Goal: Information Seeking & Learning: Learn about a topic

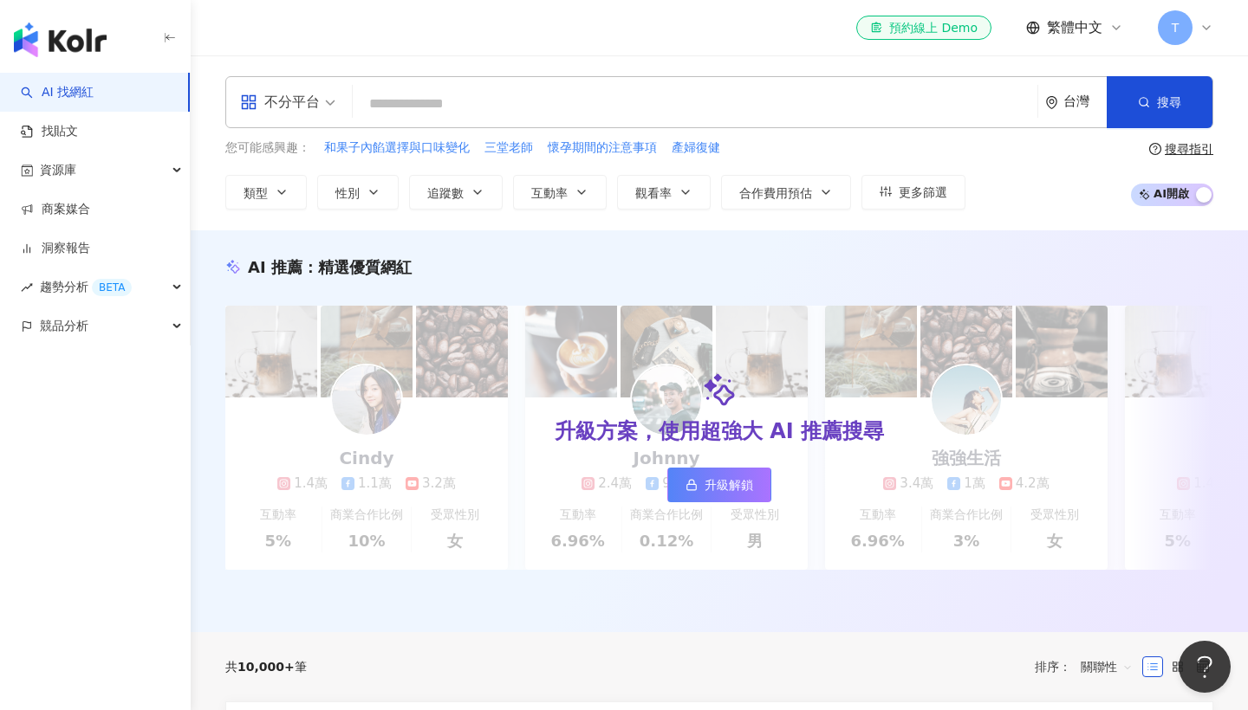
click at [863, 112] on input "search" at bounding box center [695, 104] width 671 height 33
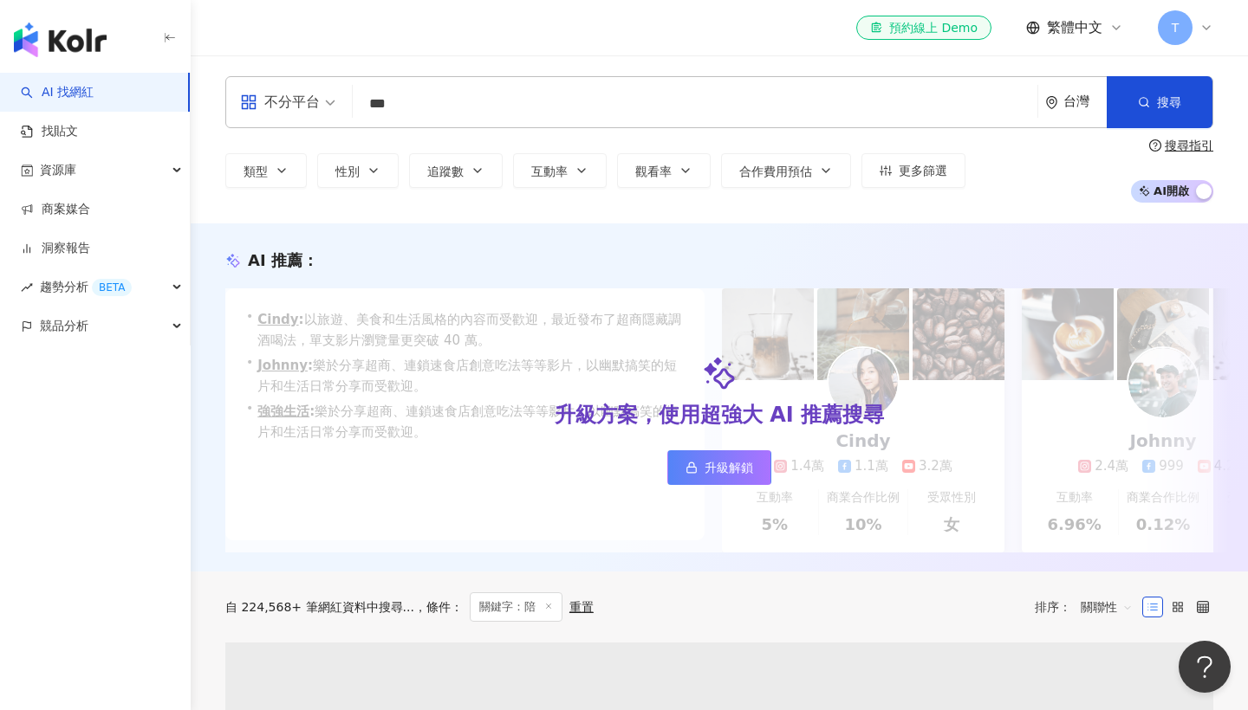
type input "***"
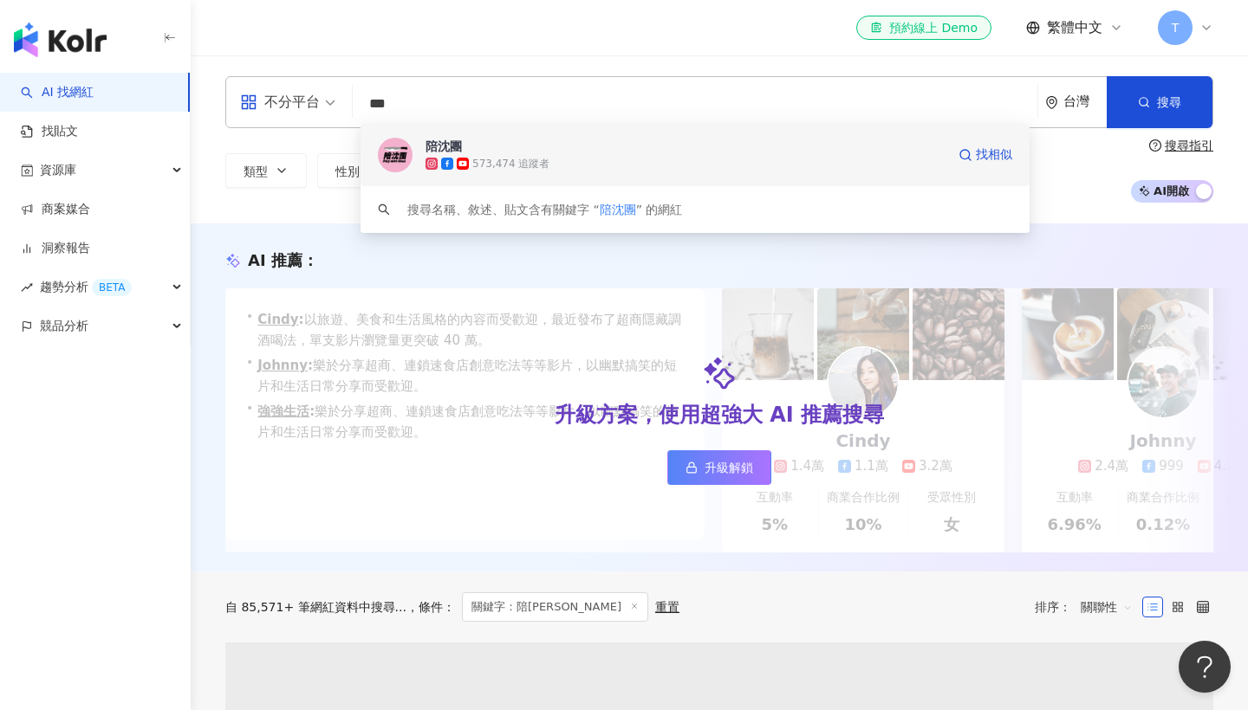
click at [794, 158] on div "573,474 追蹤者" at bounding box center [685, 163] width 520 height 17
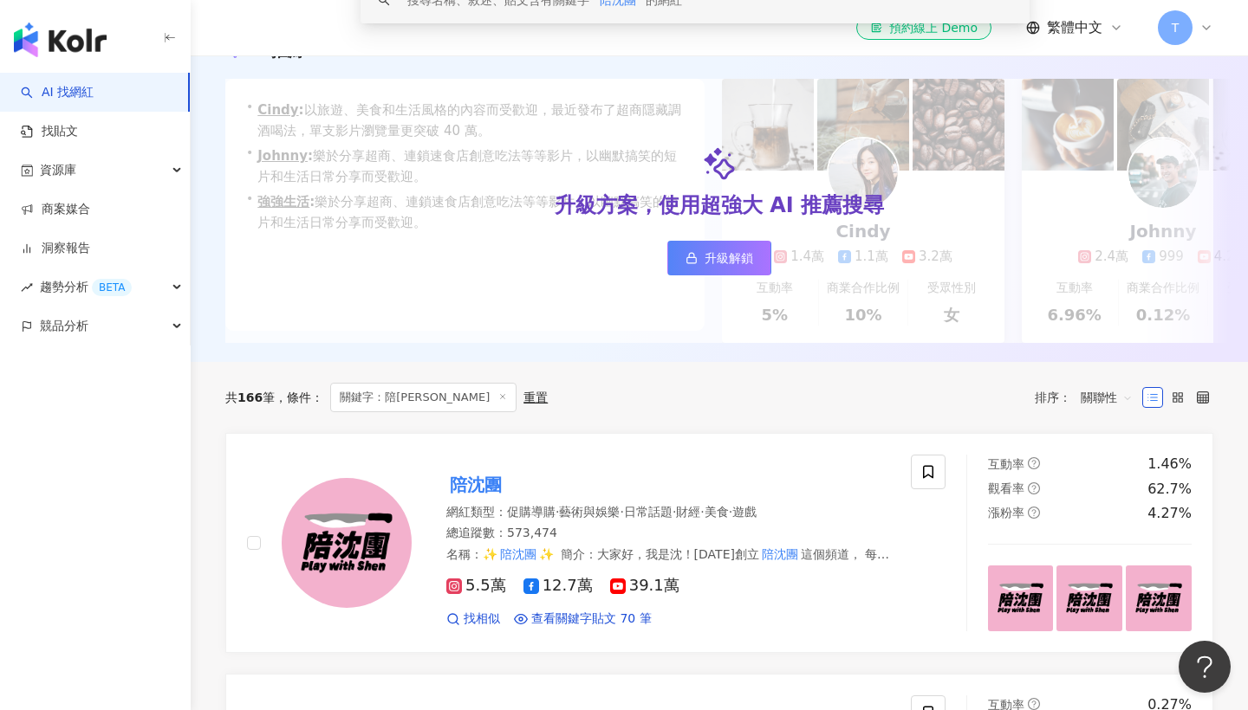
scroll to position [397, 0]
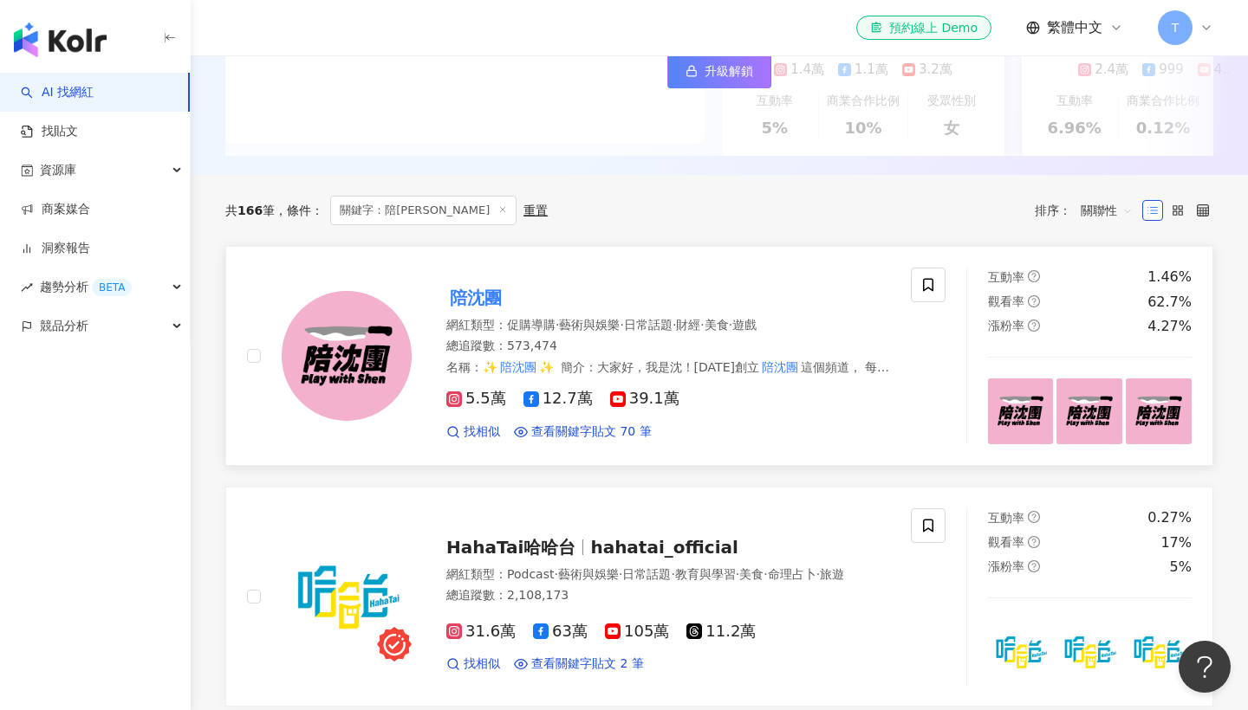
click at [694, 294] on div "陪沈團" at bounding box center [668, 298] width 444 height 24
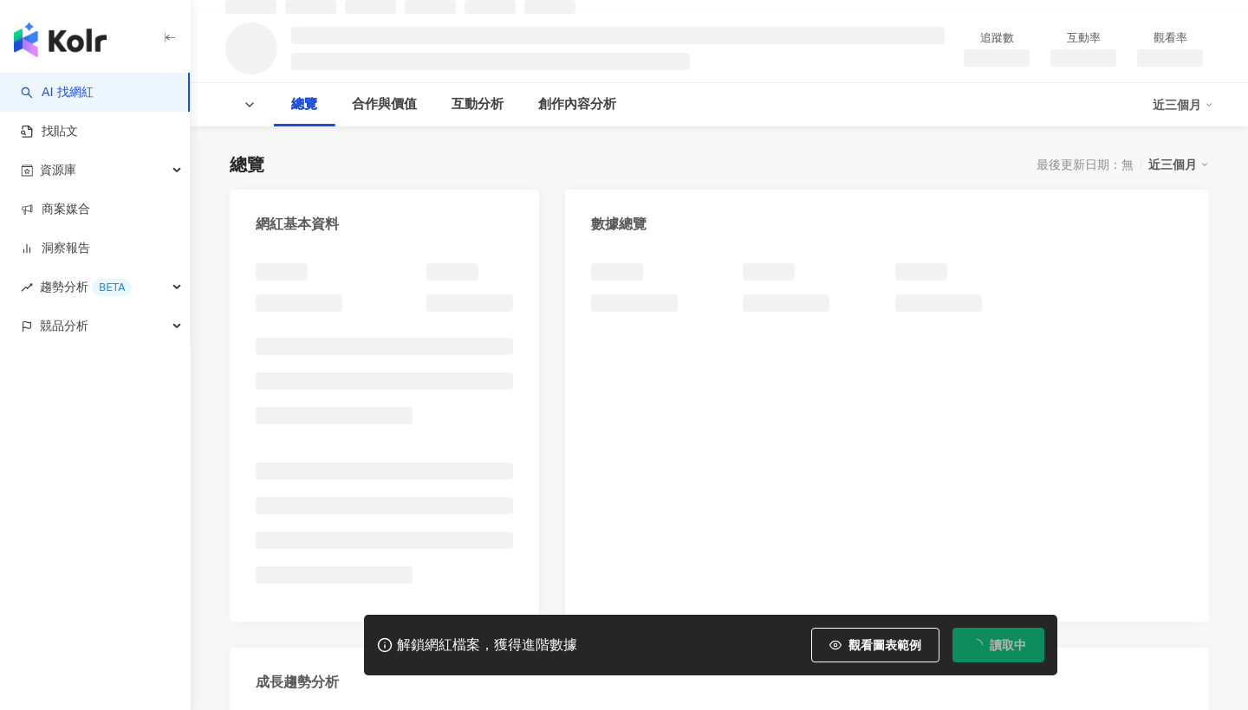
scroll to position [88, 0]
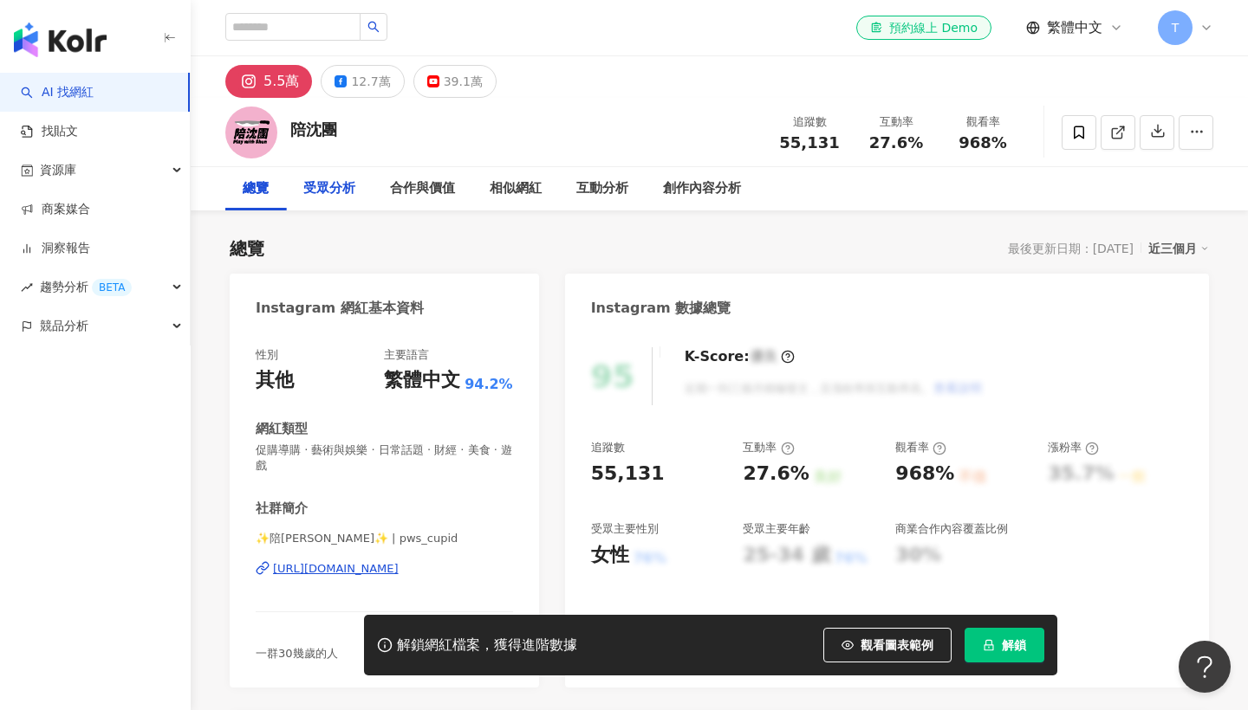
click at [346, 197] on div "受眾分析" at bounding box center [329, 188] width 52 height 21
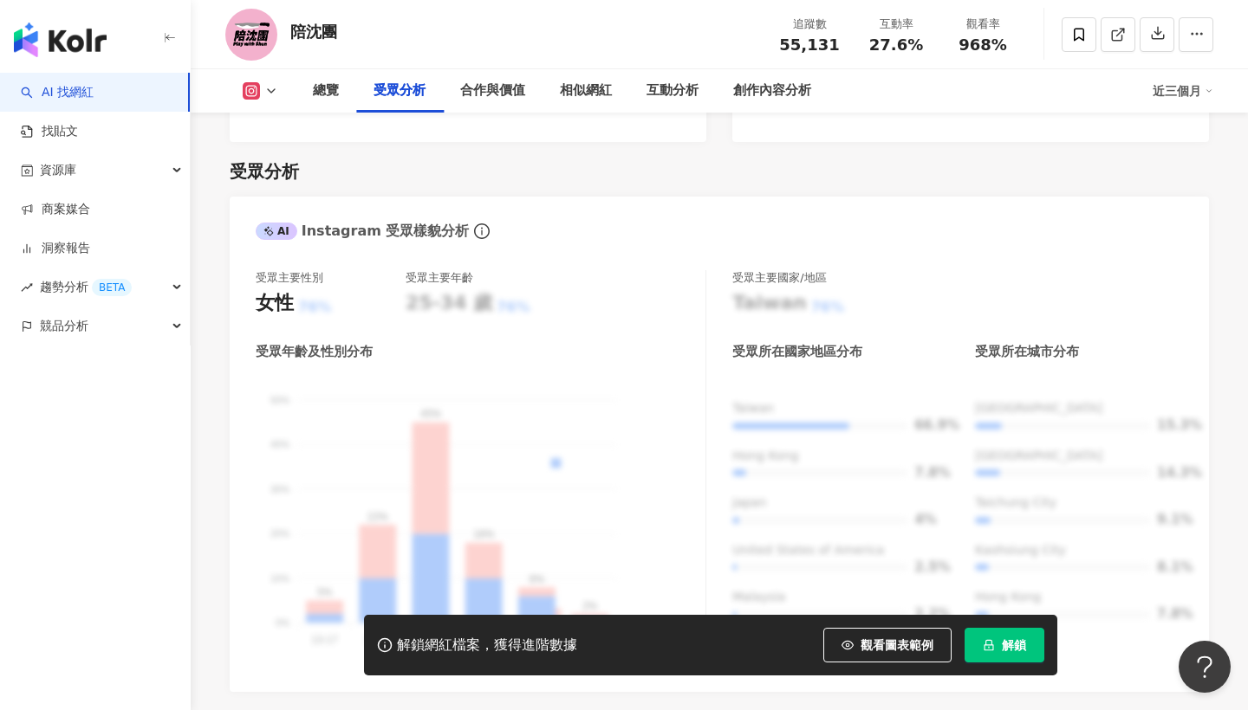
click at [429, 92] on div "受眾分析" at bounding box center [399, 90] width 87 height 43
drag, startPoint x: 431, startPoint y: 92, endPoint x: 697, endPoint y: 95, distance: 266.0
click at [431, 92] on div "受眾分析" at bounding box center [399, 90] width 87 height 43
click at [697, 95] on div "互動分析" at bounding box center [672, 91] width 52 height 21
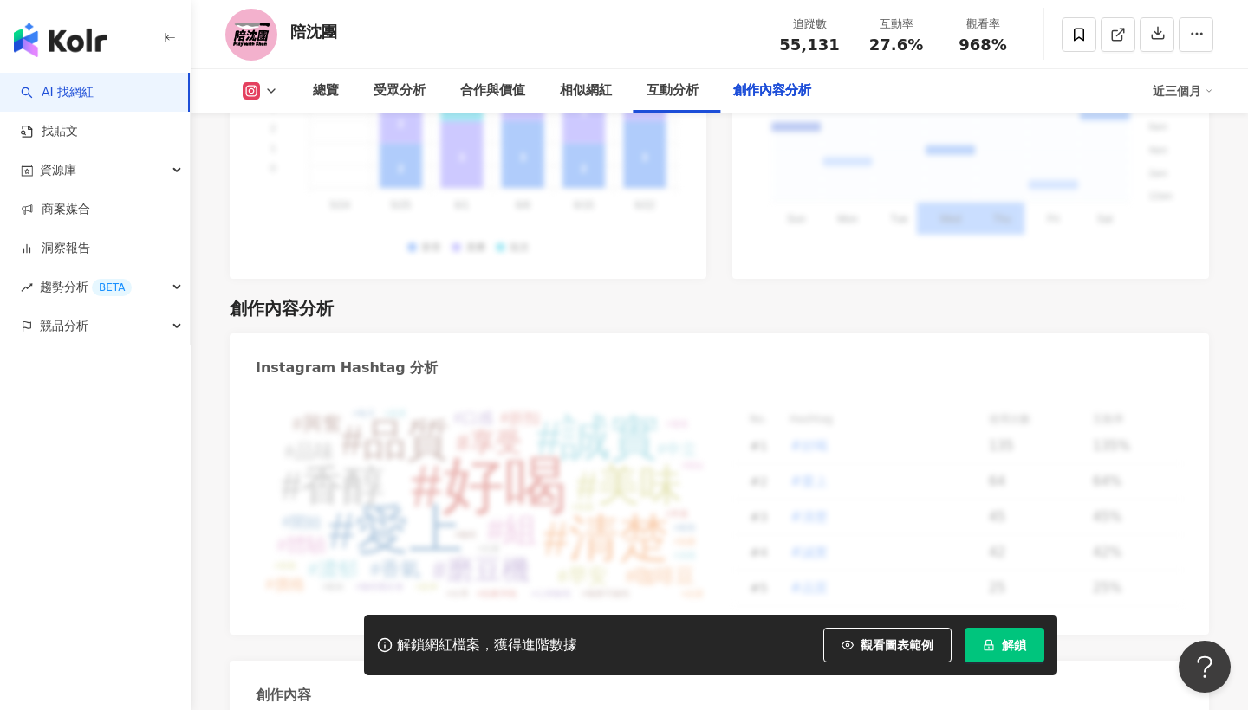
scroll to position [5192, 0]
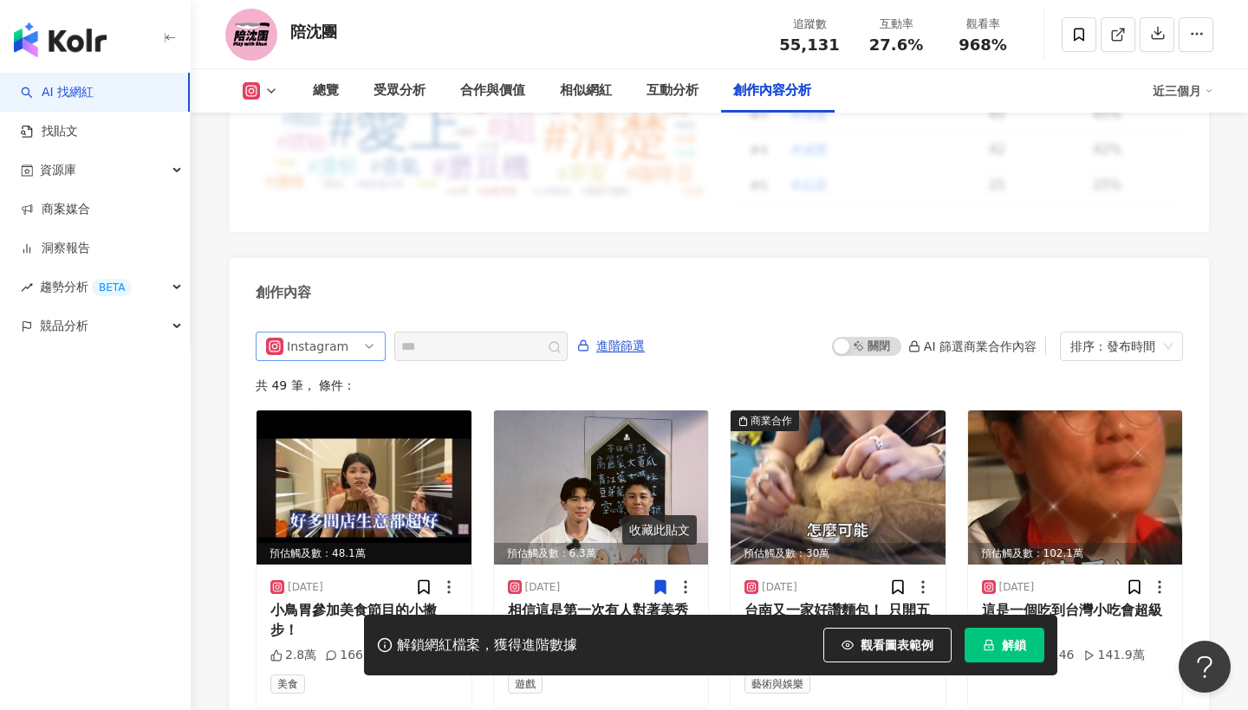
click at [381, 332] on div "Instagram" at bounding box center [321, 346] width 130 height 29
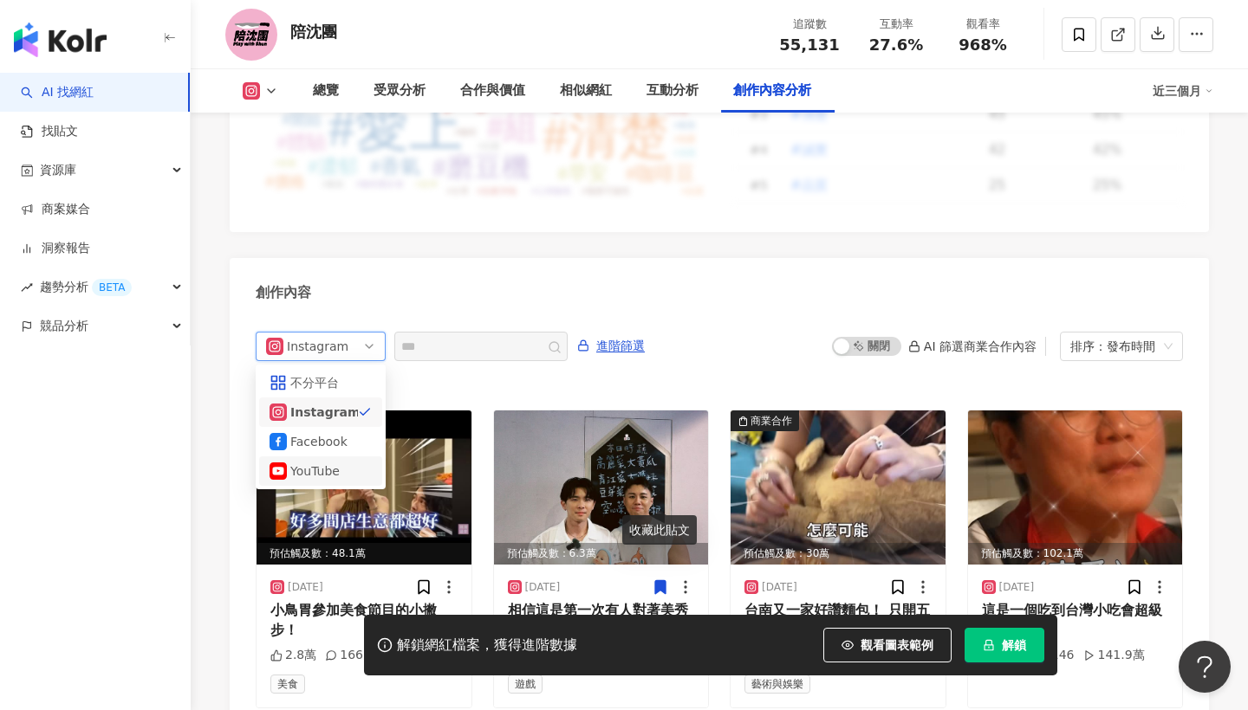
click at [337, 462] on div "YouTube" at bounding box center [318, 471] width 56 height 19
